Goal: Information Seeking & Learning: Learn about a topic

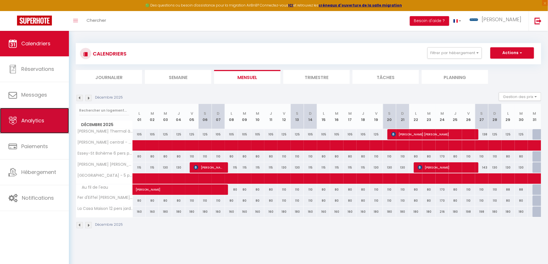
click at [39, 124] on span "Analytics" at bounding box center [32, 120] width 23 height 7
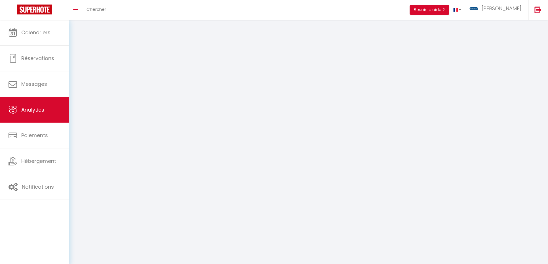
select select "2025"
select select "9"
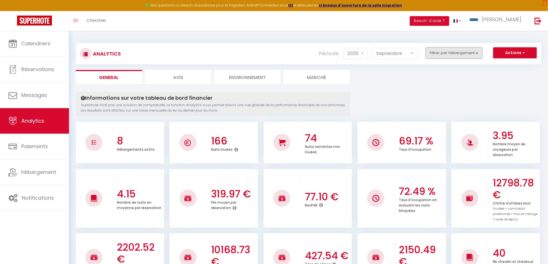
click at [478, 52] on button "Filtrer par hébergement" at bounding box center [454, 52] width 57 height 11
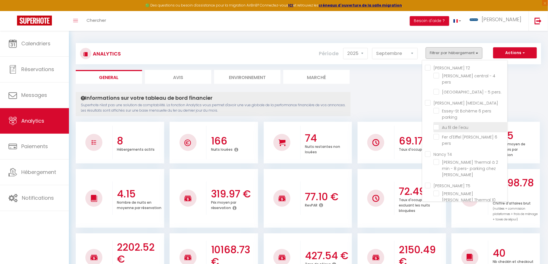
click at [438, 124] on l\'eau "checkbox" at bounding box center [471, 127] width 74 height 6
checkbox l\'eau "true"
checkbox pers "false"
checkbox pers\ "false"
checkbox parking "false"
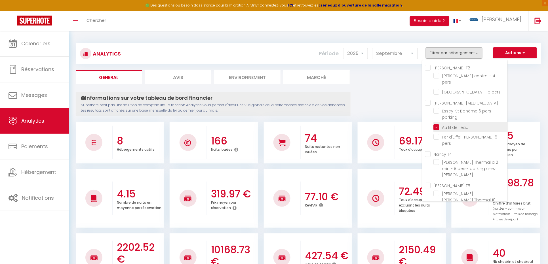
checkbox pers "false"
checkbox Julie "false"
checkbox pers "false"
checkbox jardin "false"
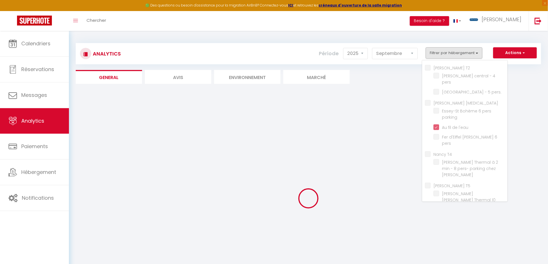
checkbox pers "false"
checkbox pers\ "false"
checkbox parking "false"
checkbox pers "false"
checkbox Julie "false"
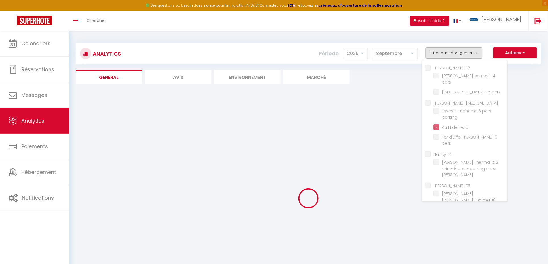
checkbox pers "false"
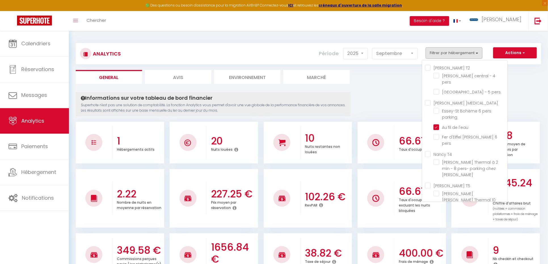
click at [440, 222] on jardin "checkbox" at bounding box center [471, 225] width 74 height 6
checkbox jardin "true"
checkbox pers "false"
checkbox pers\ "false"
checkbox parking "false"
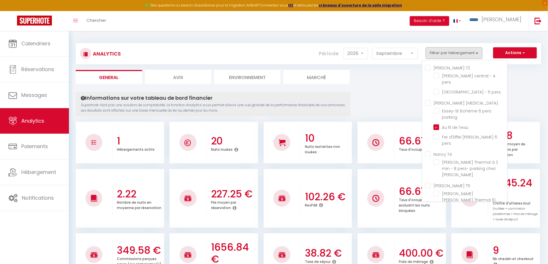
checkbox pers "false"
checkbox Julie "false"
checkbox pers "false"
checkbox T7 "true"
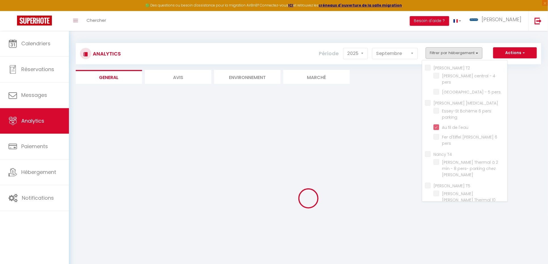
checkbox pers "false"
checkbox pers\ "false"
checkbox parking "false"
checkbox pers "false"
checkbox Julie "false"
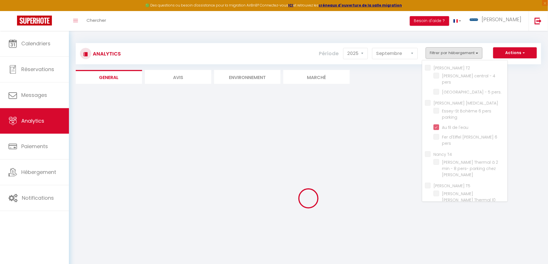
checkbox pers "false"
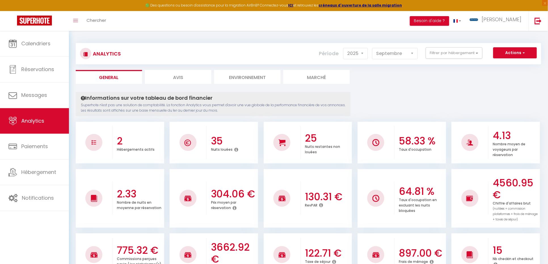
click at [507, 216] on div "Chiffre d'affaires brut (nuitées + commission plateformes + frais de ménage + t…" at bounding box center [516, 211] width 46 height 21
